Goal: Task Accomplishment & Management: Use online tool/utility

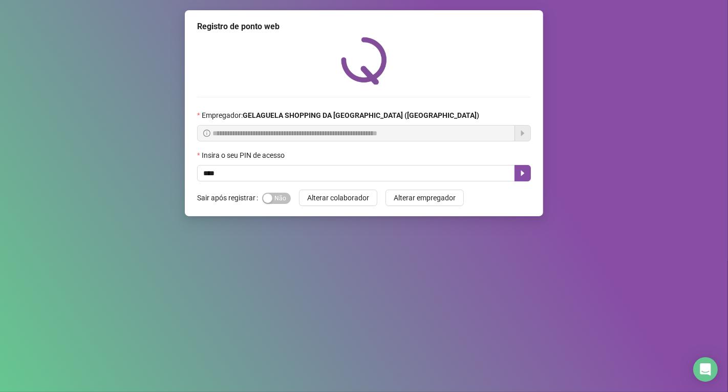
type input "*****"
click at [519, 174] on icon "caret-right" at bounding box center [523, 173] width 8 height 8
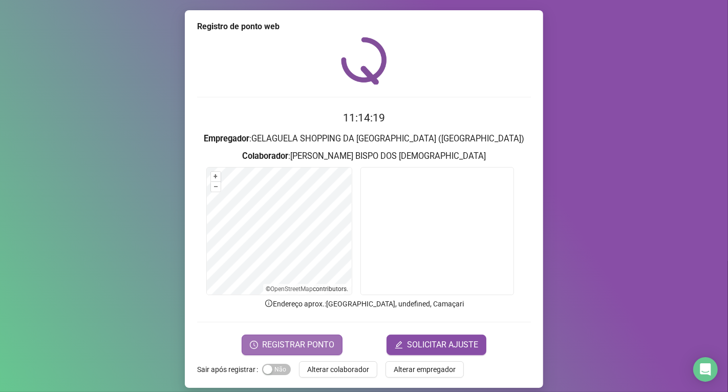
click at [278, 340] on span "REGISTRAR PONTO" at bounding box center [298, 344] width 72 height 12
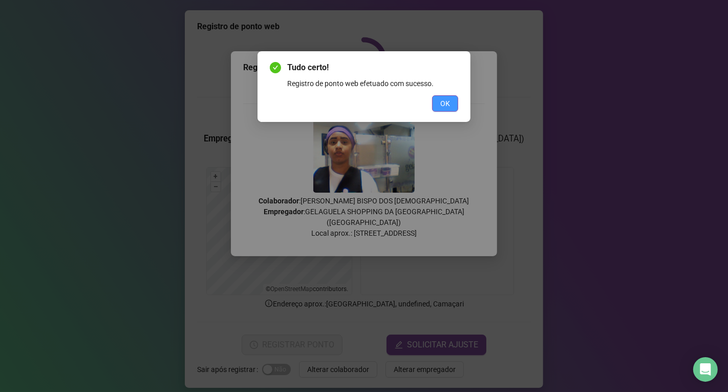
click at [441, 100] on span "OK" at bounding box center [445, 103] width 10 height 11
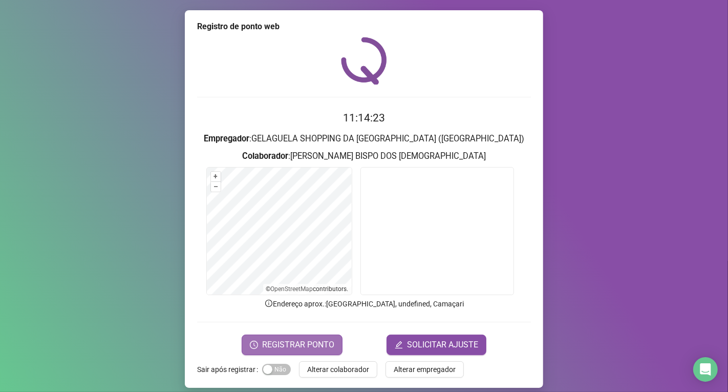
click at [302, 339] on span "REGISTRAR PONTO" at bounding box center [298, 344] width 72 height 12
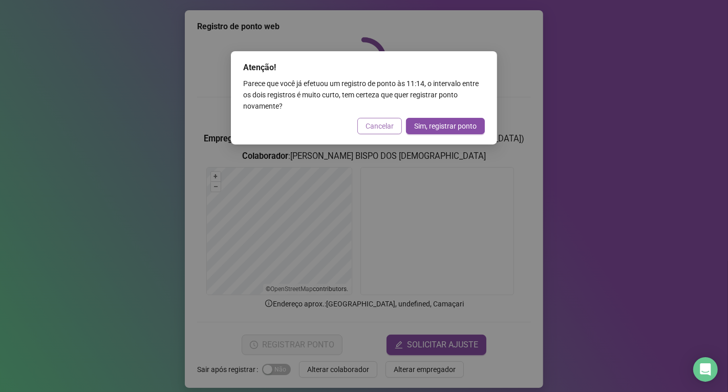
click at [385, 119] on button "Cancelar" at bounding box center [379, 126] width 45 height 16
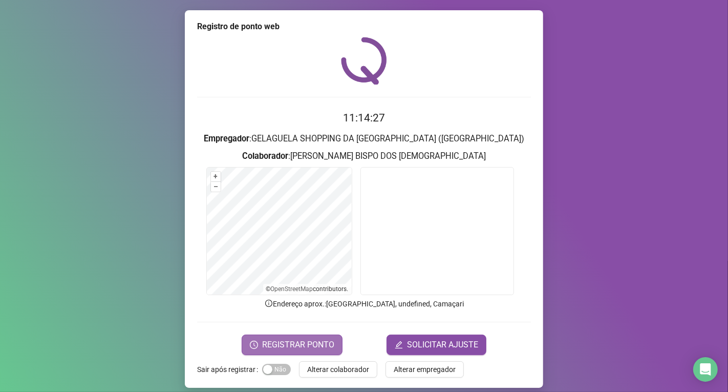
click at [318, 346] on span "REGISTRAR PONTO" at bounding box center [298, 344] width 72 height 12
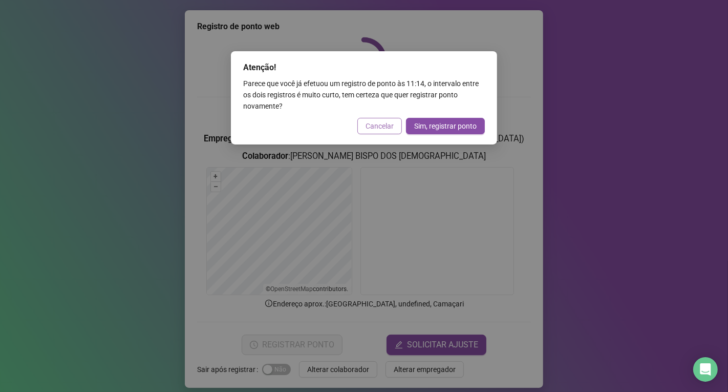
click at [379, 126] on span "Cancelar" at bounding box center [380, 125] width 28 height 11
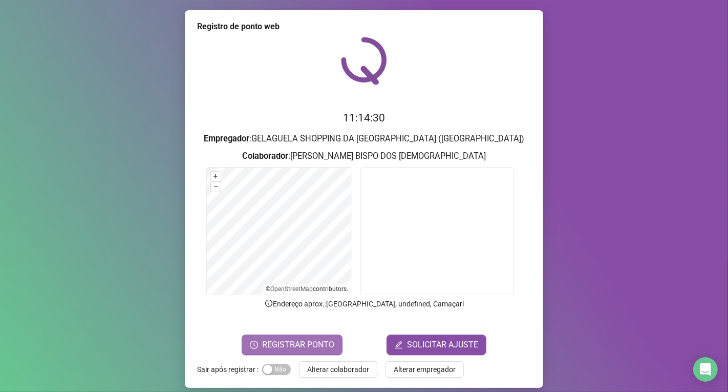
click at [303, 344] on span "REGISTRAR PONTO" at bounding box center [298, 344] width 72 height 12
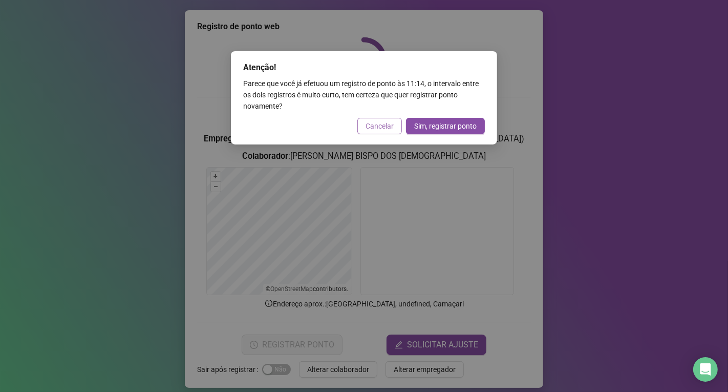
click at [380, 129] on span "Cancelar" at bounding box center [380, 125] width 28 height 11
click at [380, 129] on div "Atenção! Parece que você já efetuou um registro de ponto às 11:14 , o intervalo…" at bounding box center [364, 196] width 728 height 392
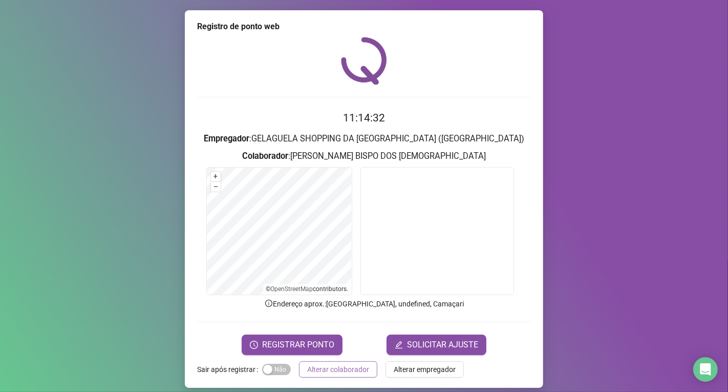
click at [340, 372] on span "Alterar colaborador" at bounding box center [338, 369] width 62 height 11
